Goal: Information Seeking & Learning: Find specific fact

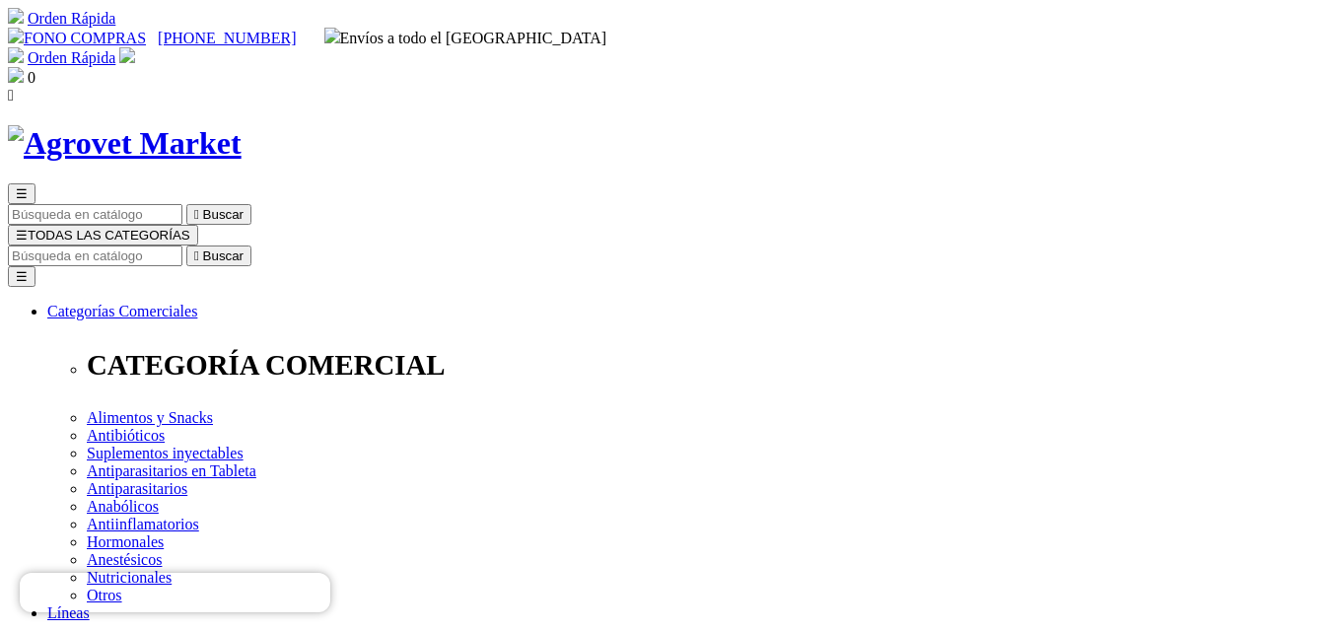
click at [219, 125] on img at bounding box center [125, 143] width 234 height 36
click at [182, 246] on input "Buscar" at bounding box center [95, 256] width 175 height 21
type input "artrosa"
click at [186, 246] on button " Buscar" at bounding box center [218, 256] width 65 height 21
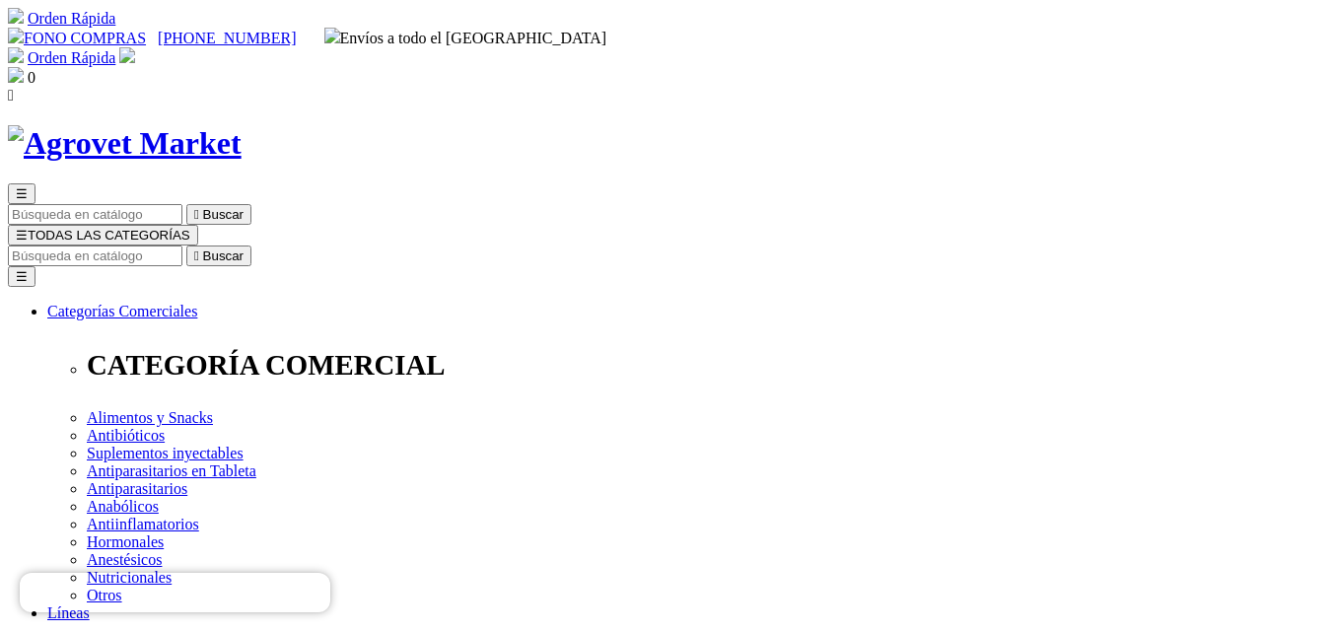
click at [182, 246] on input "Buscar" at bounding box center [95, 256] width 175 height 21
type input "trio cats"
click at [186, 246] on button " Buscar" at bounding box center [218, 256] width 65 height 21
click at [182, 246] on input "Buscar" at bounding box center [95, 256] width 175 height 21
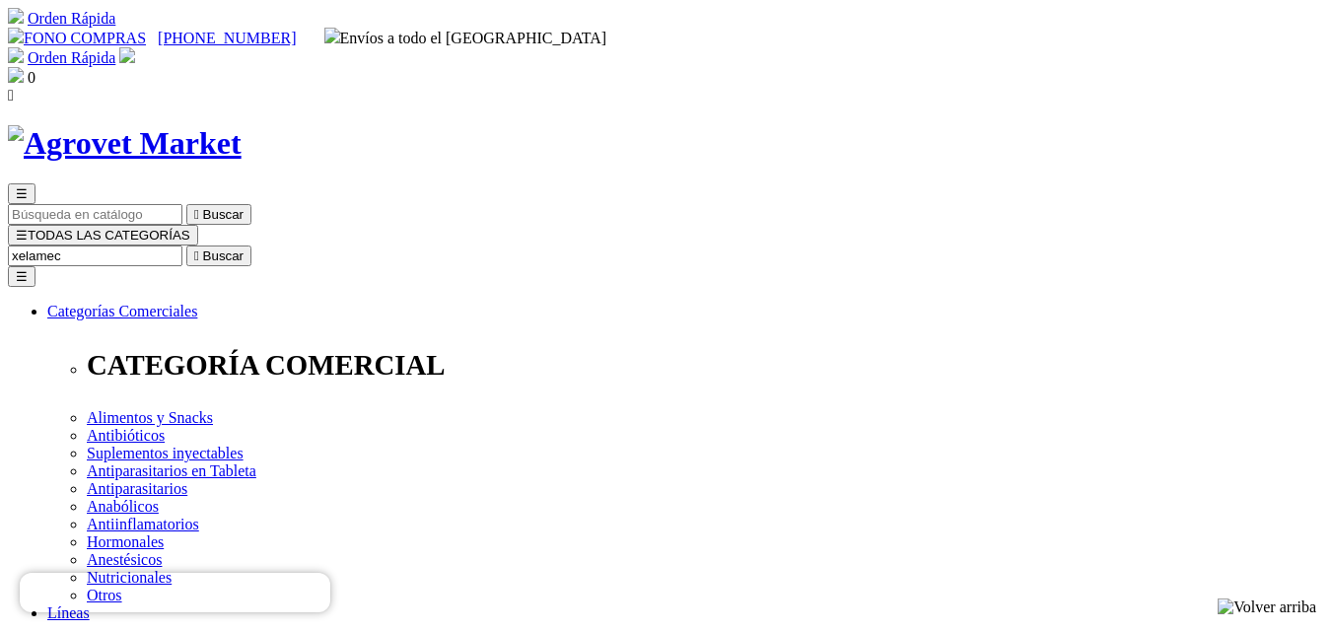
type input "xelamec"
click at [186, 246] on button " Buscar" at bounding box center [218, 256] width 65 height 21
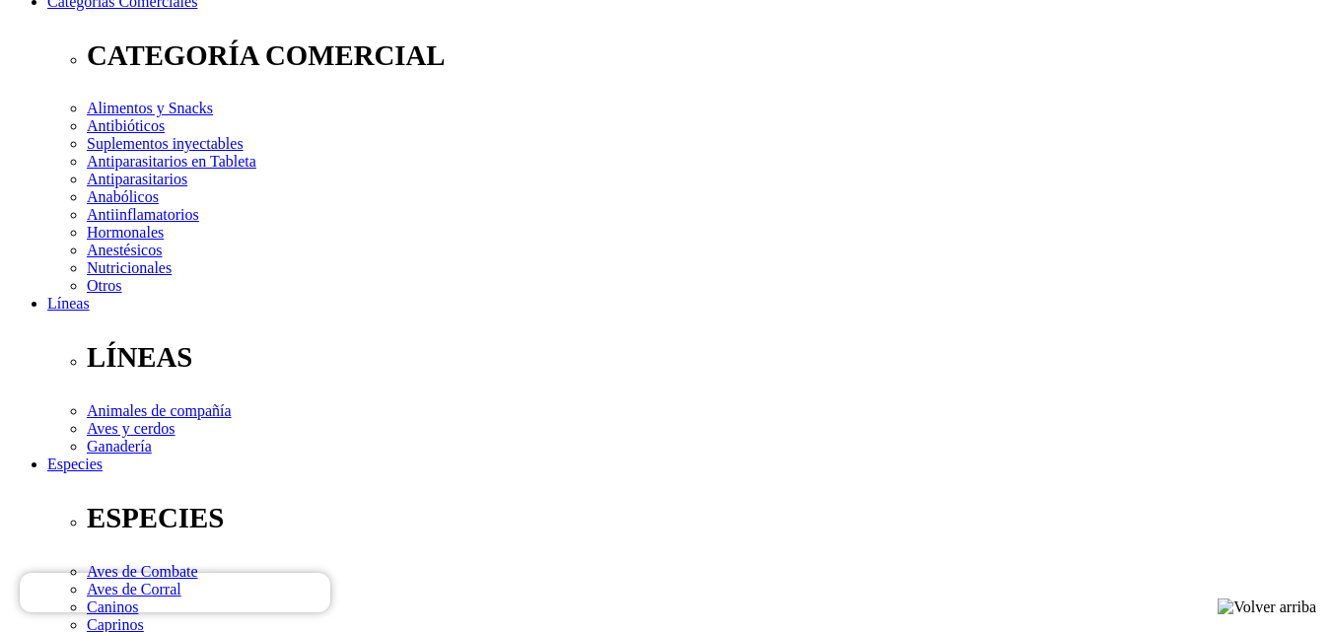
scroll to position [197, 0]
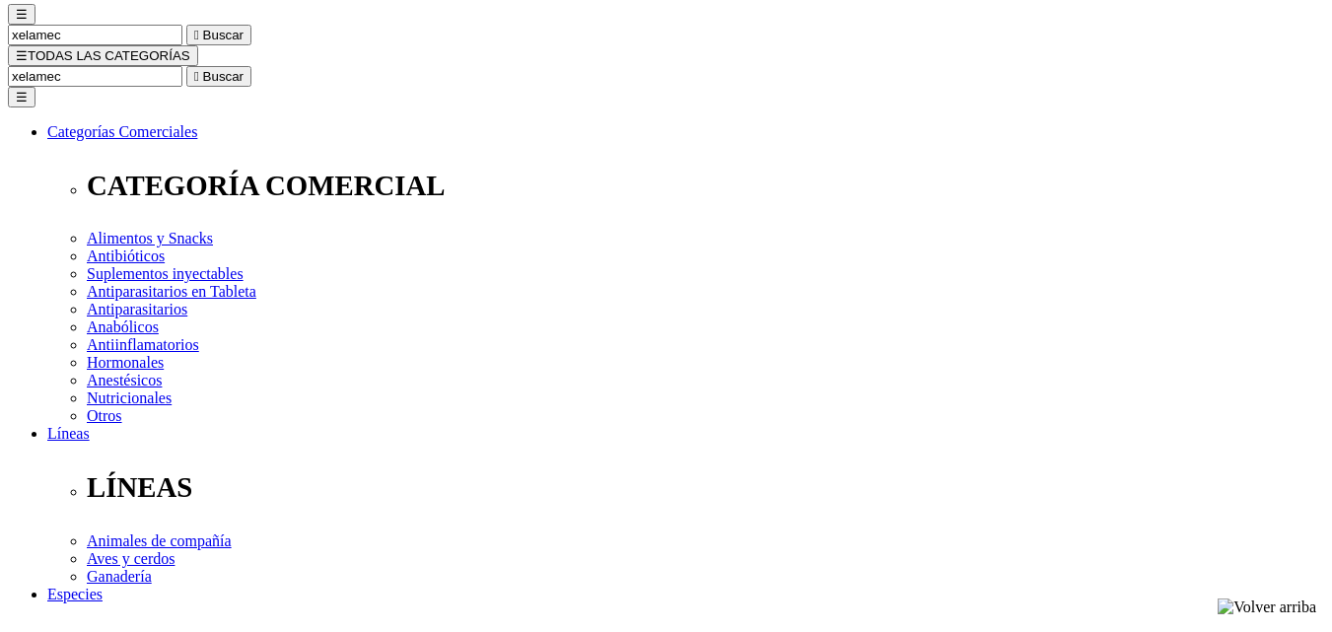
scroll to position [197, 0]
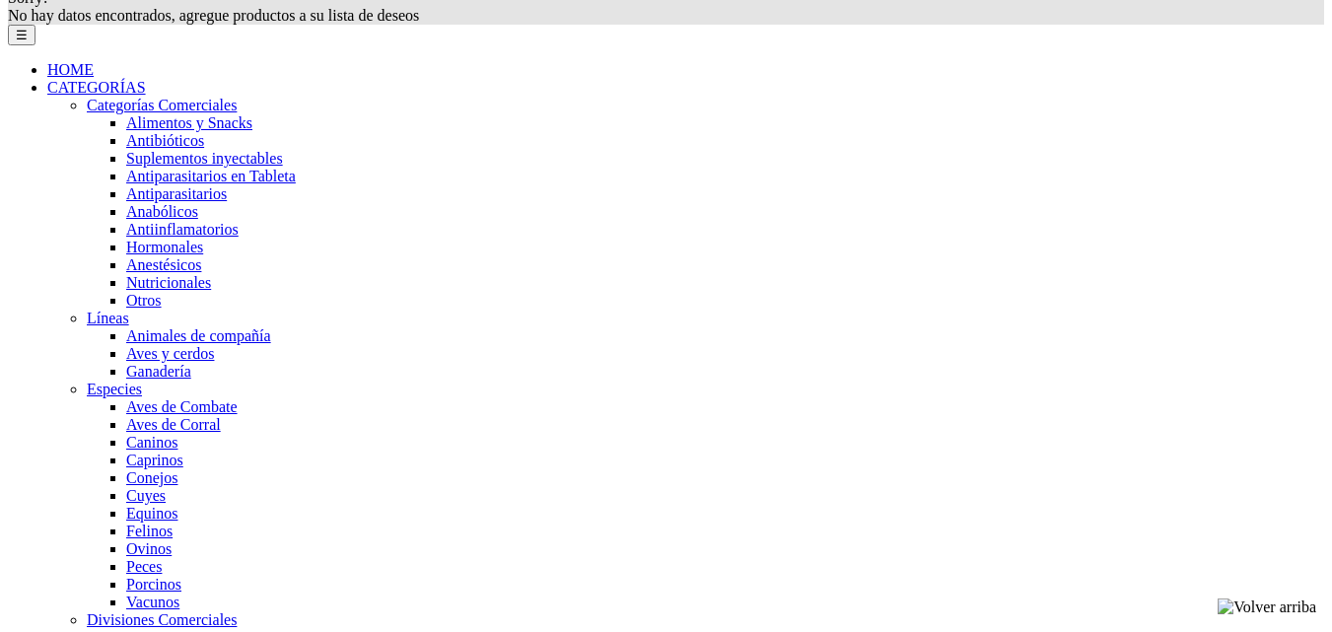
scroll to position [1348, 0]
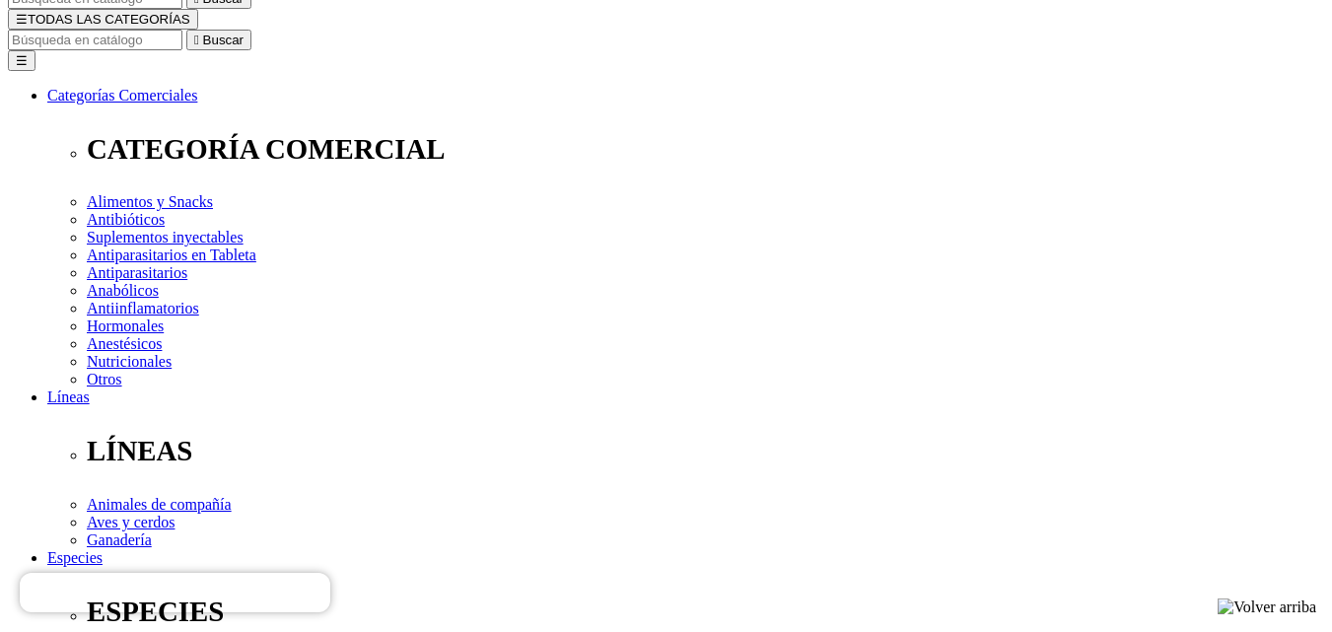
scroll to position [99, 0]
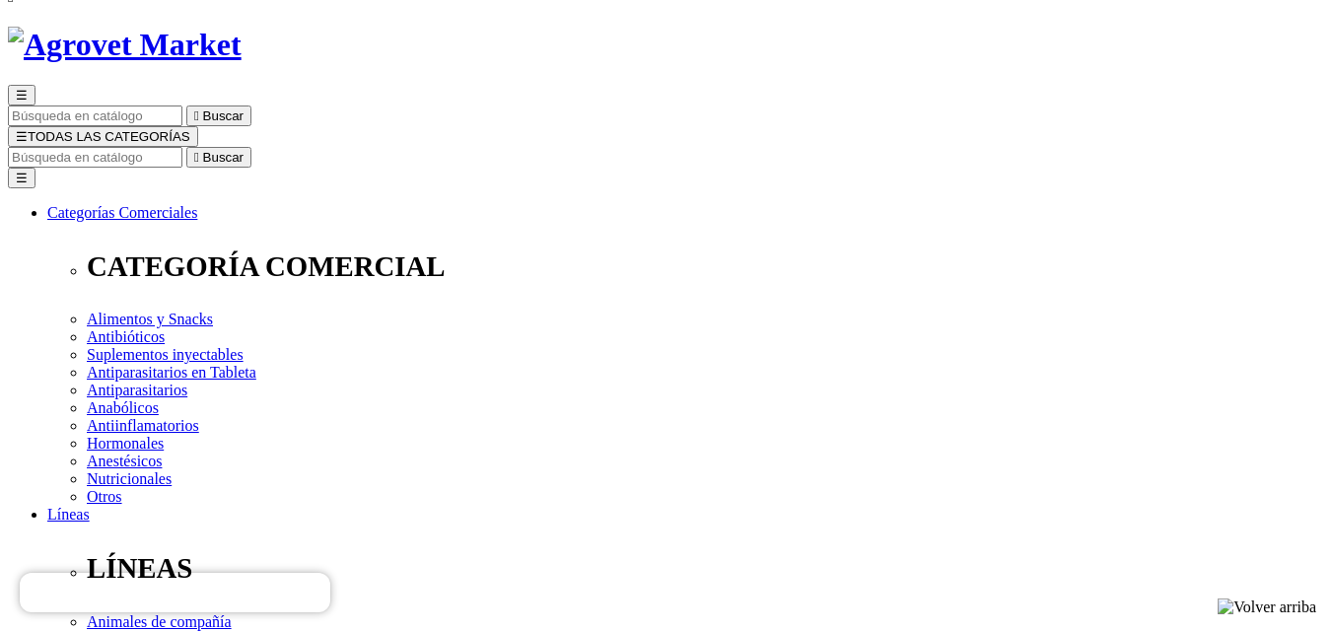
drag, startPoint x: 676, startPoint y: 156, endPoint x: 1108, endPoint y: 157, distance: 431.9
copy h1 "Xelamec® Spot On - 1ml - De 5kg a 10kg"
